Goal: Task Accomplishment & Management: Manage account settings

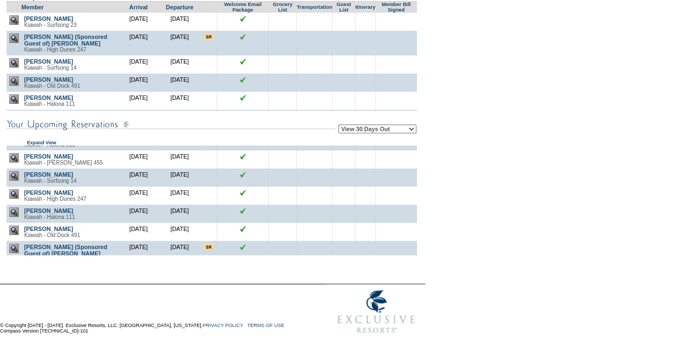
scroll to position [117, 0]
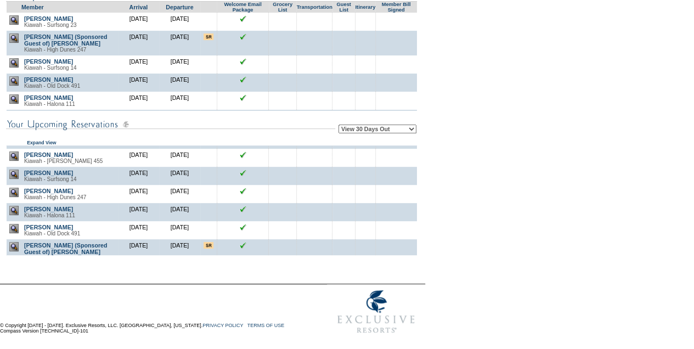
click at [412, 239] on td at bounding box center [396, 230] width 42 height 18
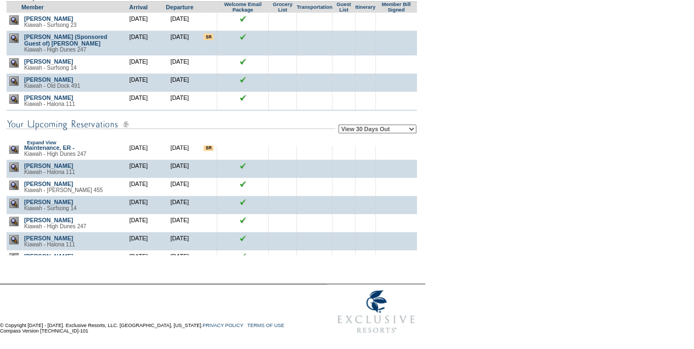
scroll to position [102, 0]
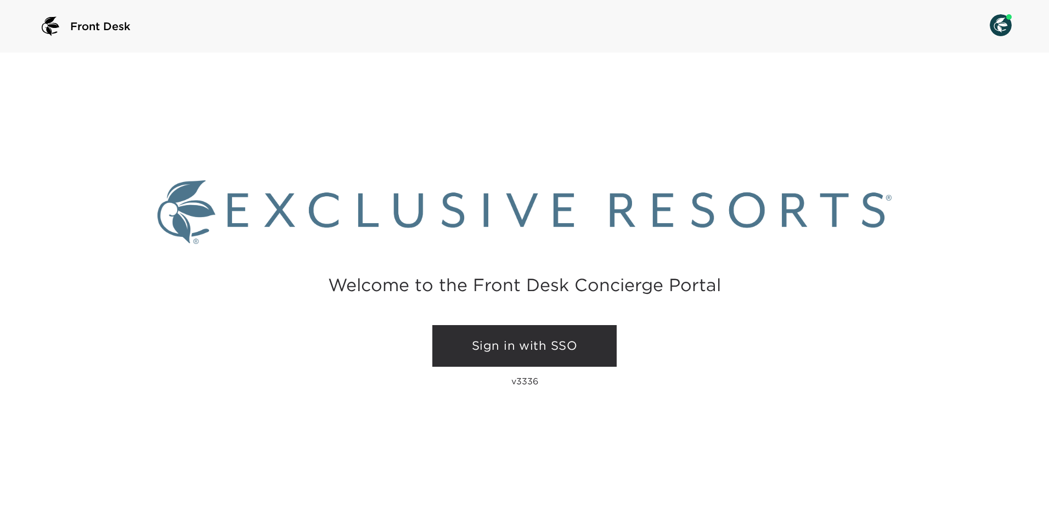
click at [571, 341] on link "Sign in with SSO" at bounding box center [524, 346] width 184 height 42
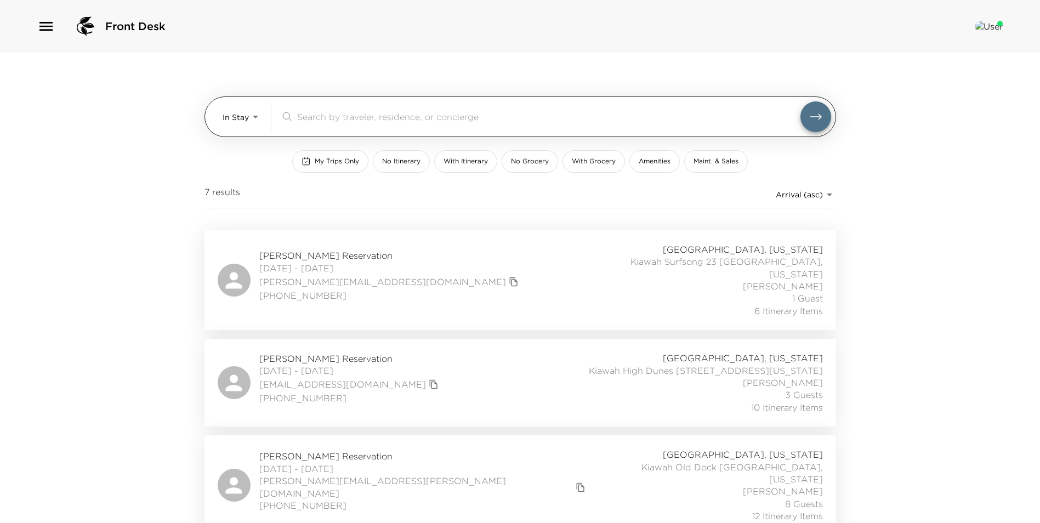
click at [240, 115] on body "Front Desk In Stay In-Stay ​ My Trips Only No Itinerary With Itinerary No Groce…" at bounding box center [520, 261] width 1040 height 523
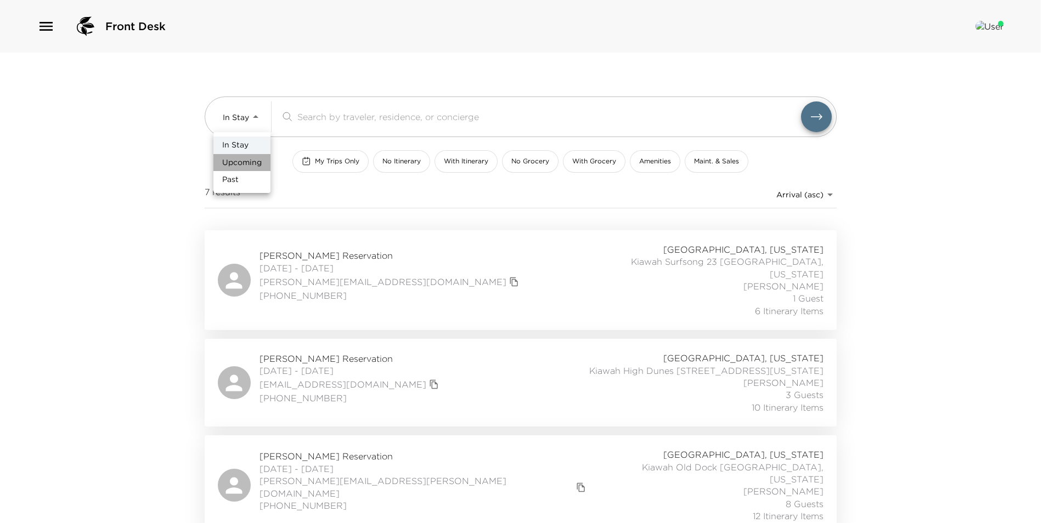
click at [251, 165] on span "Upcoming" at bounding box center [241, 162] width 39 height 11
type input "Upcoming"
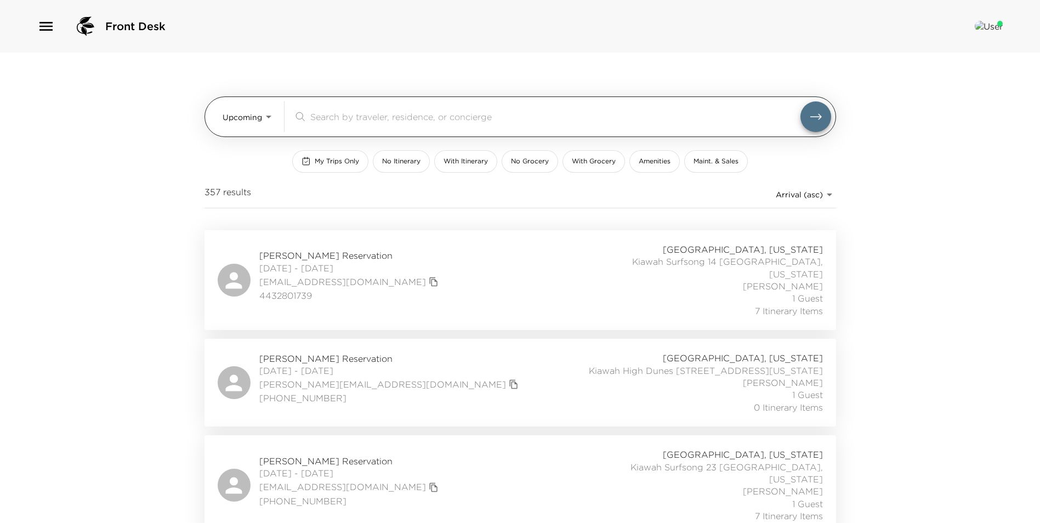
click at [408, 118] on input "search" at bounding box center [555, 116] width 490 height 13
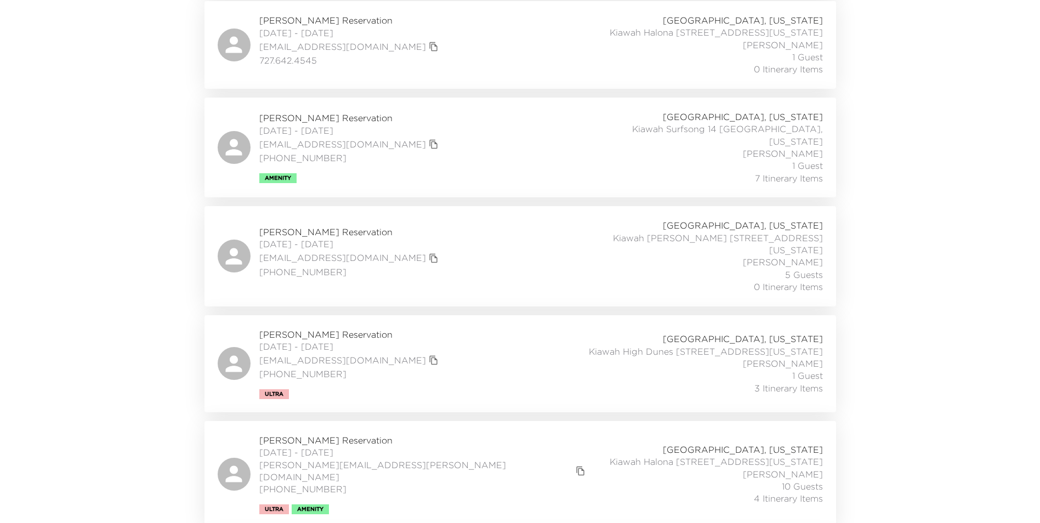
scroll to position [551, 0]
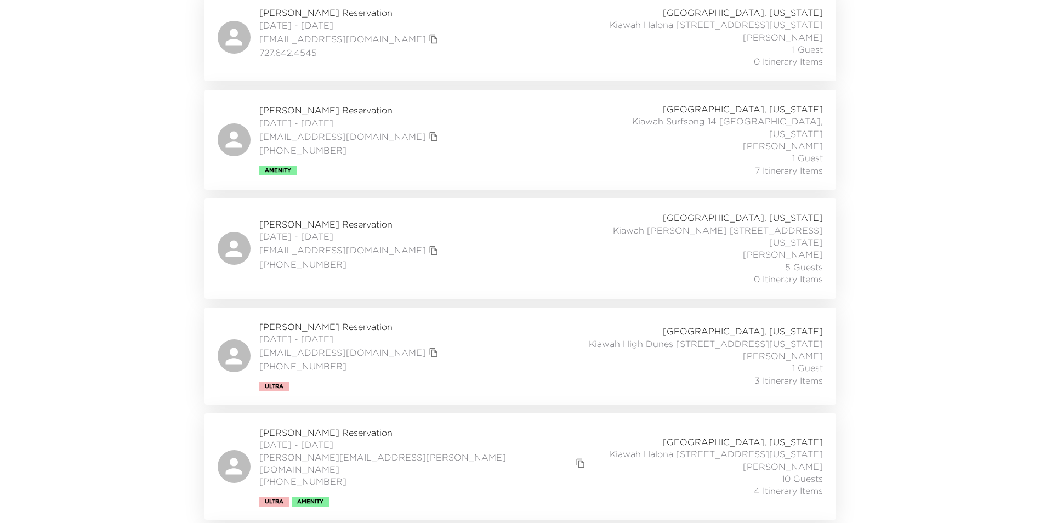
click at [525, 338] on div "[PERSON_NAME] Reservation [DATE] - [DATE] [EMAIL_ADDRESS][DOMAIN_NAME] [PHONE_N…" at bounding box center [521, 356] width 606 height 71
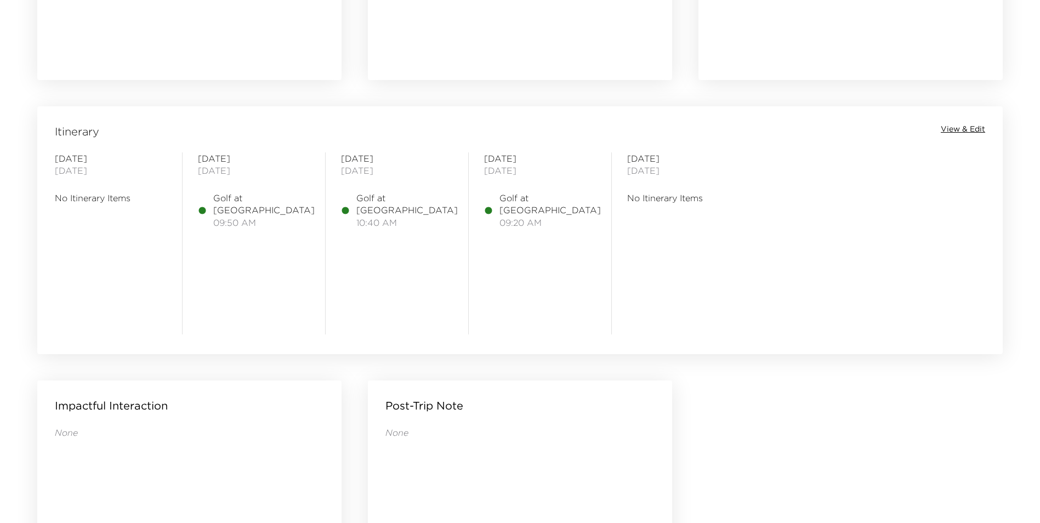
scroll to position [805, 0]
click at [957, 133] on span "View & Edit" at bounding box center [963, 132] width 44 height 11
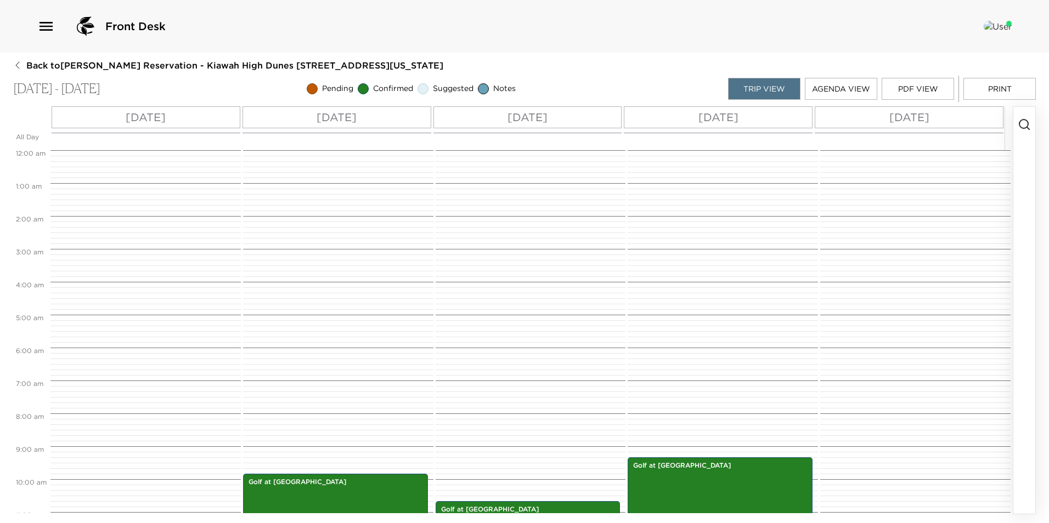
scroll to position [307, 0]
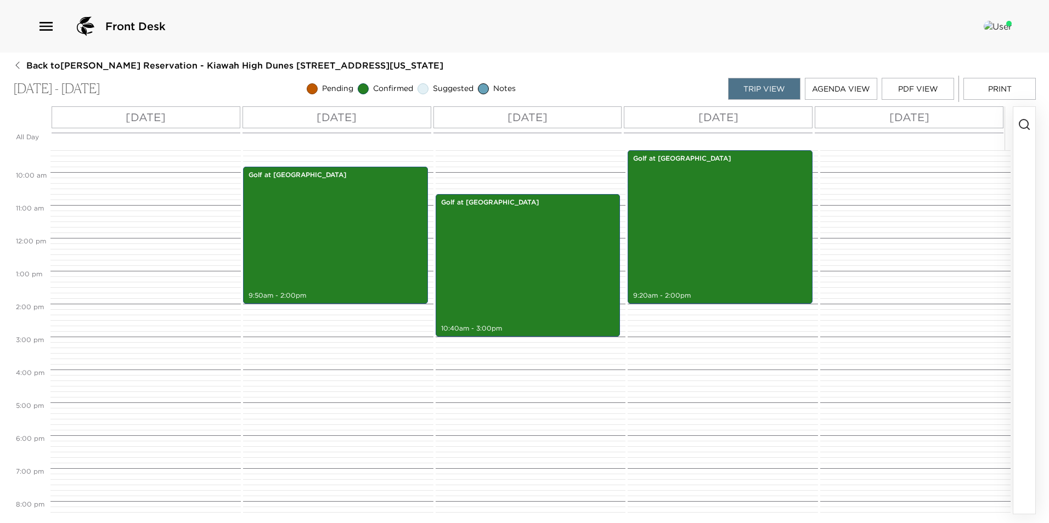
click at [1034, 117] on button "button" at bounding box center [1024, 310] width 22 height 407
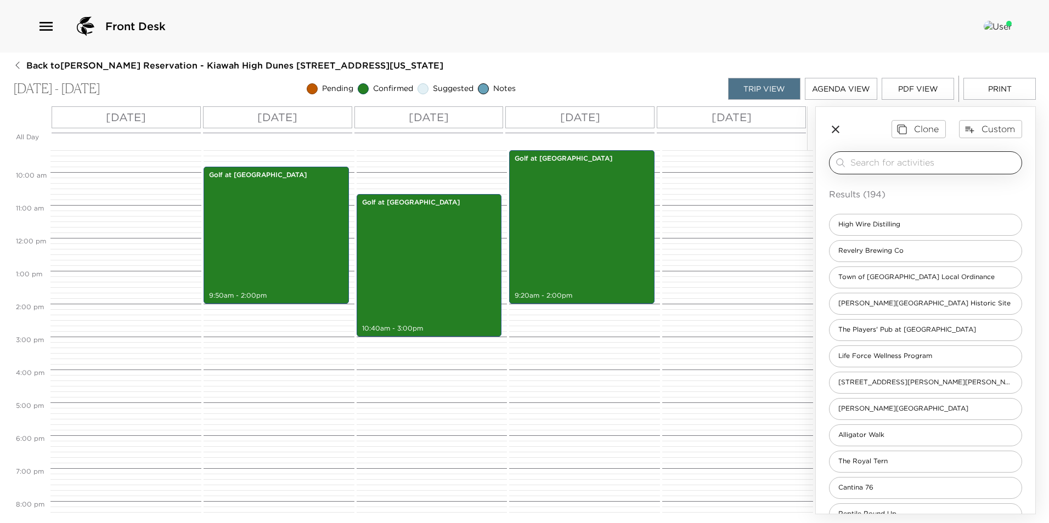
click at [915, 163] on input "search" at bounding box center [933, 162] width 167 height 13
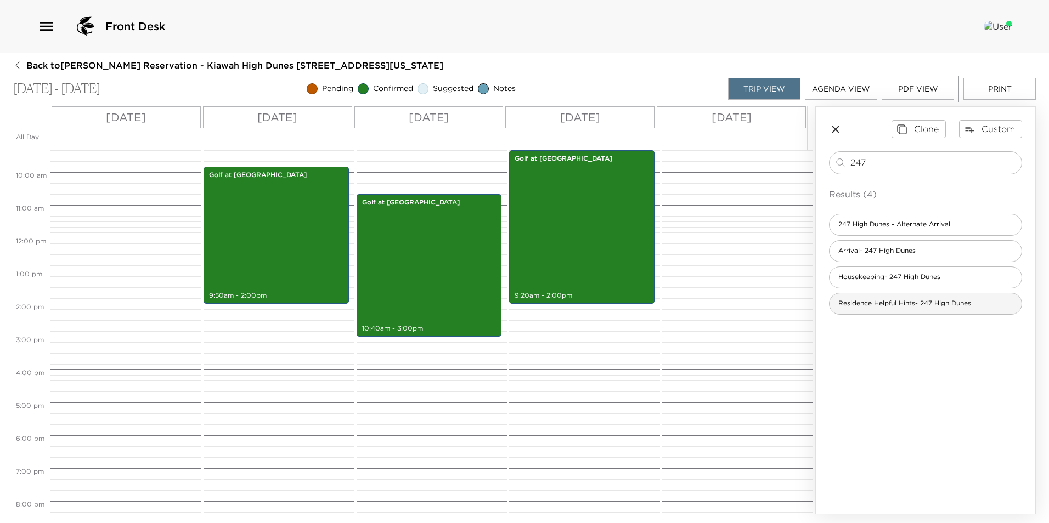
type input "247"
click at [902, 308] on span "Residence Helpful Hints- 247 High Dunes" at bounding box center [904, 303] width 150 height 9
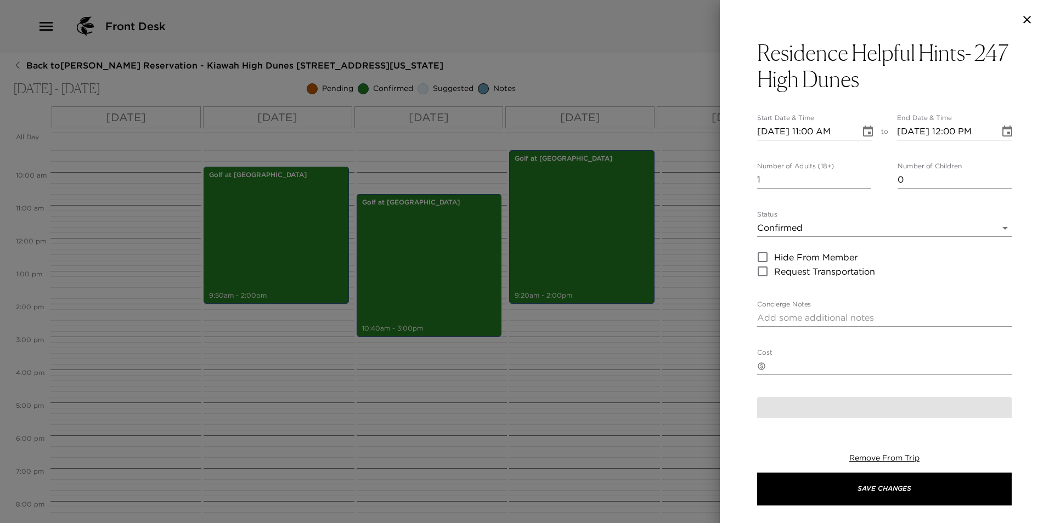
type textarea "Kiawah Island Residence Helpful Hints Welcome to your Kiawah Island home! For y…"
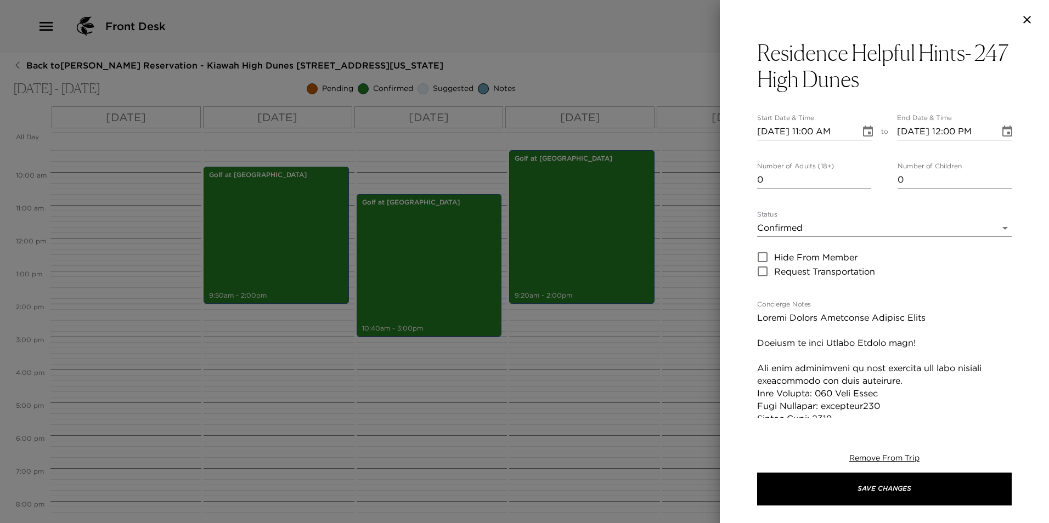
type input "0"
click at [862, 183] on input "0" at bounding box center [814, 180] width 114 height 18
click at [814, 131] on input "10/09/2025 11:00 AM" at bounding box center [804, 132] width 95 height 18
type input "10/09/2025 04:00 PM"
type input "10/09/2025 05:00 PM"
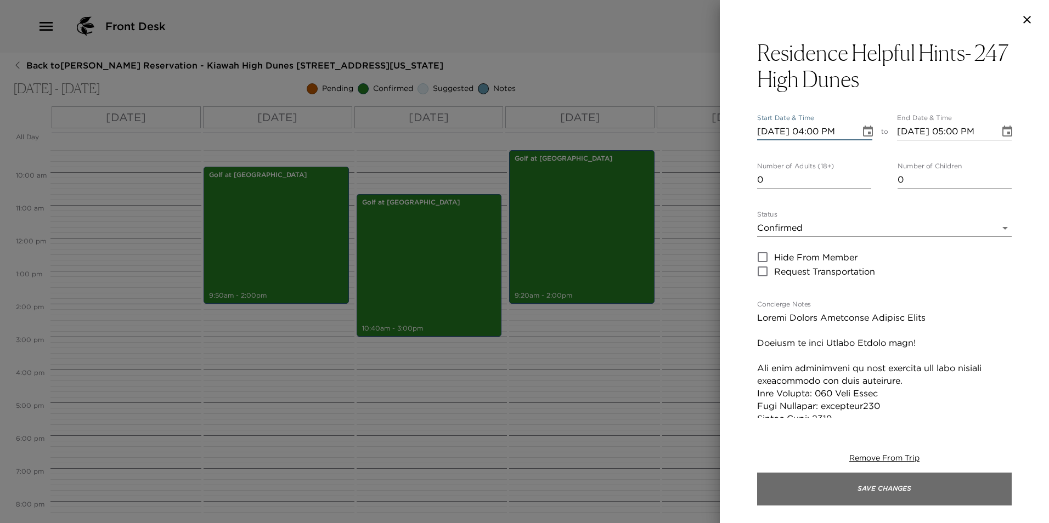
type input "10/09/2025 04:00 PM"
click at [859, 491] on button "Save Changes" at bounding box center [884, 489] width 254 height 33
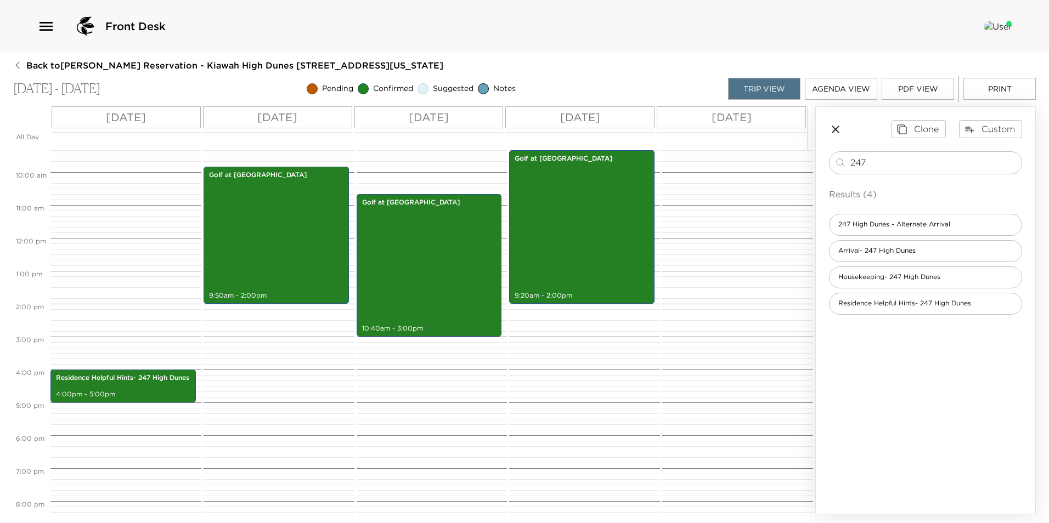
click at [836, 130] on icon "button" at bounding box center [835, 130] width 8 height 8
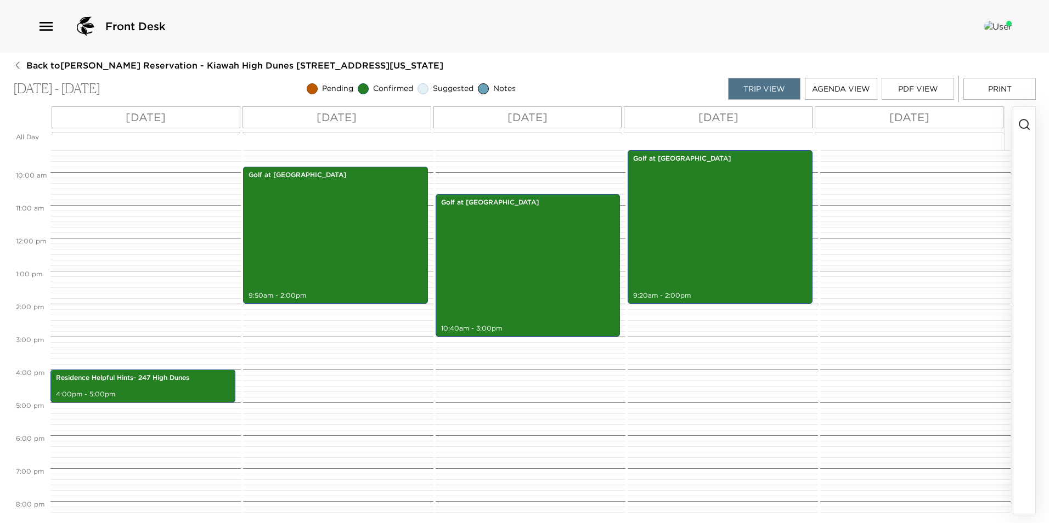
click at [1014, 128] on button "button" at bounding box center [1024, 310] width 22 height 407
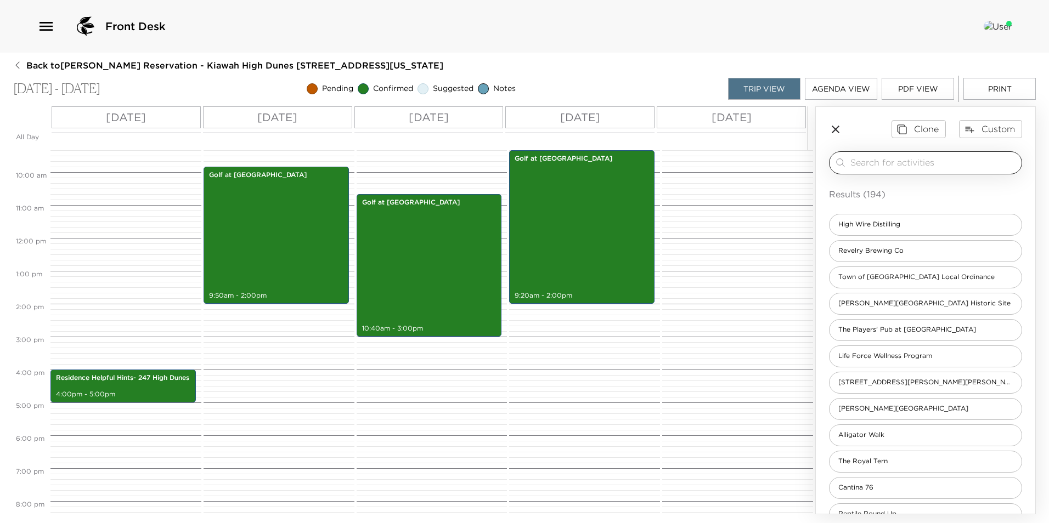
click at [931, 162] on input "search" at bounding box center [933, 162] width 167 height 13
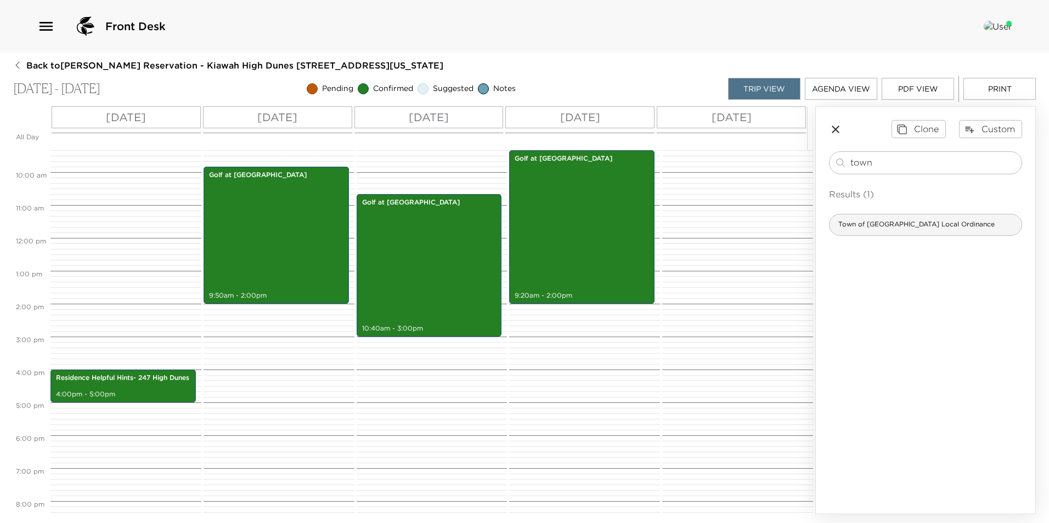
type input "town"
click at [893, 222] on span "Town of Kiawah Local Ordinance" at bounding box center [916, 224] width 174 height 9
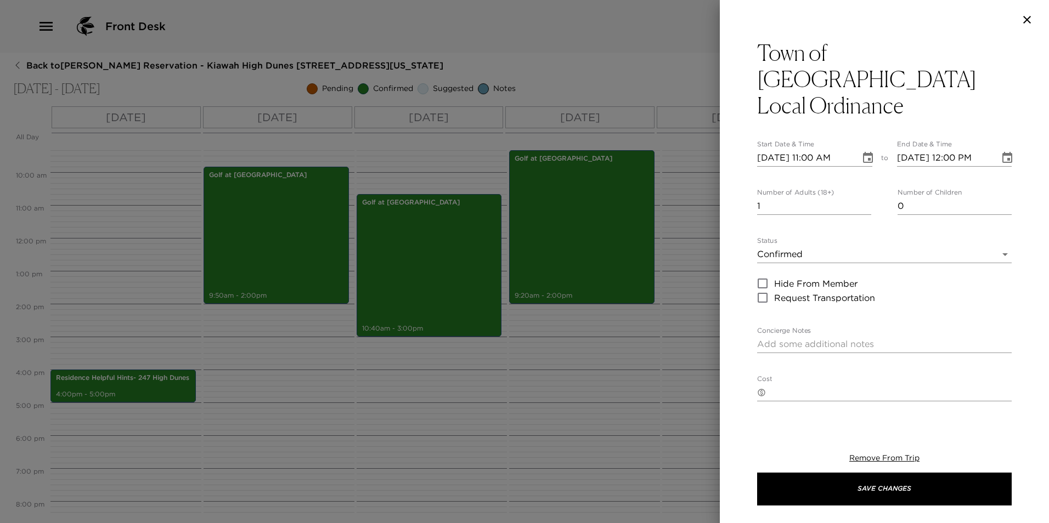
type textarea "The Town of Kiawah has an ordinance in place for short-term use of properties o…"
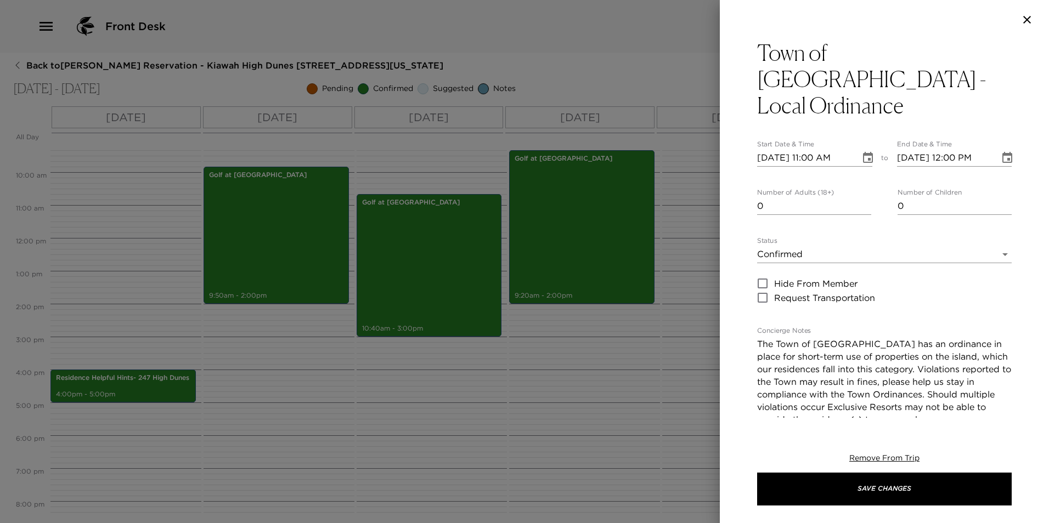
type input "0"
click at [865, 197] on input "0" at bounding box center [814, 206] width 114 height 18
click at [815, 149] on input "10/09/2025 11:00 AM" at bounding box center [804, 158] width 95 height 18
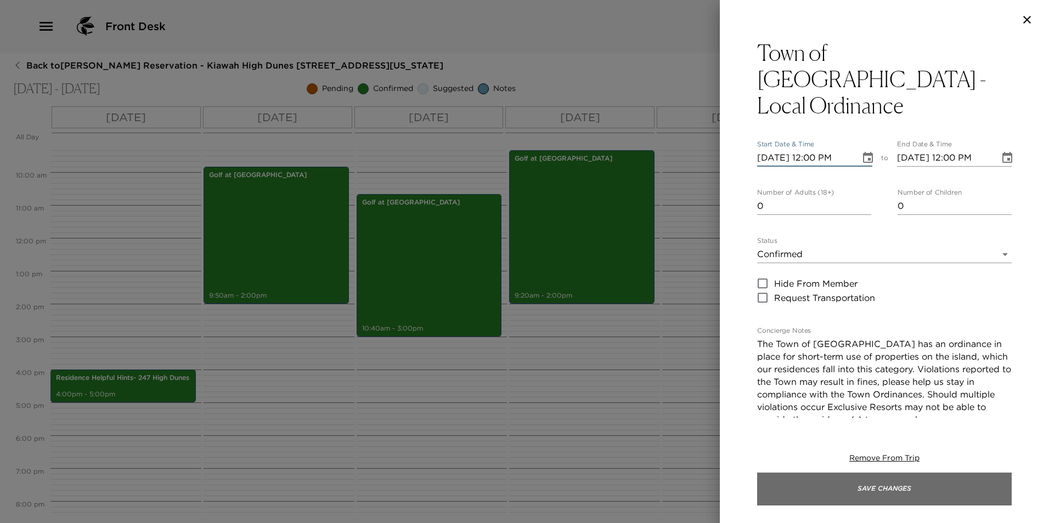
type input "10/09/2025 12:00 PM"
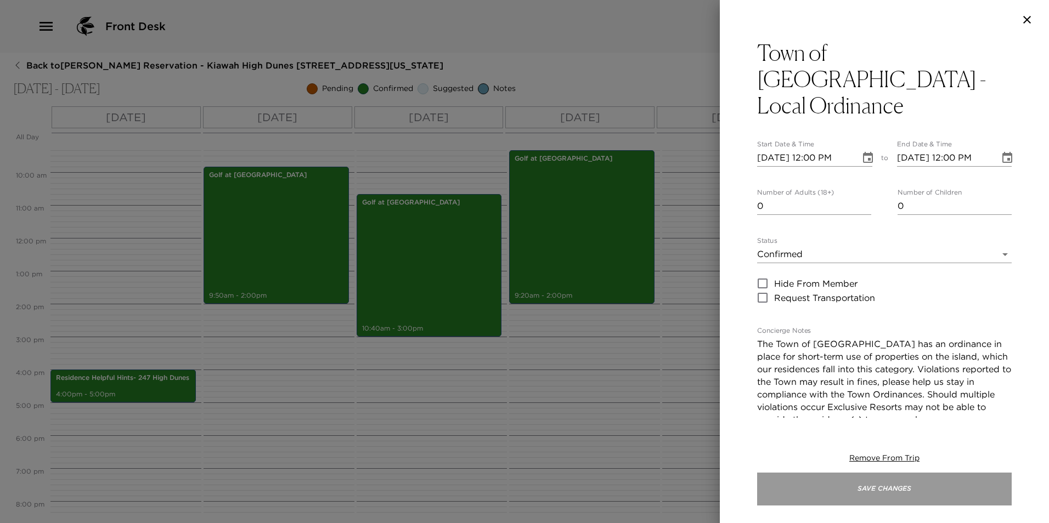
click at [854, 494] on button "Save Changes" at bounding box center [884, 489] width 254 height 33
